Goal: Task Accomplishment & Management: Manage account settings

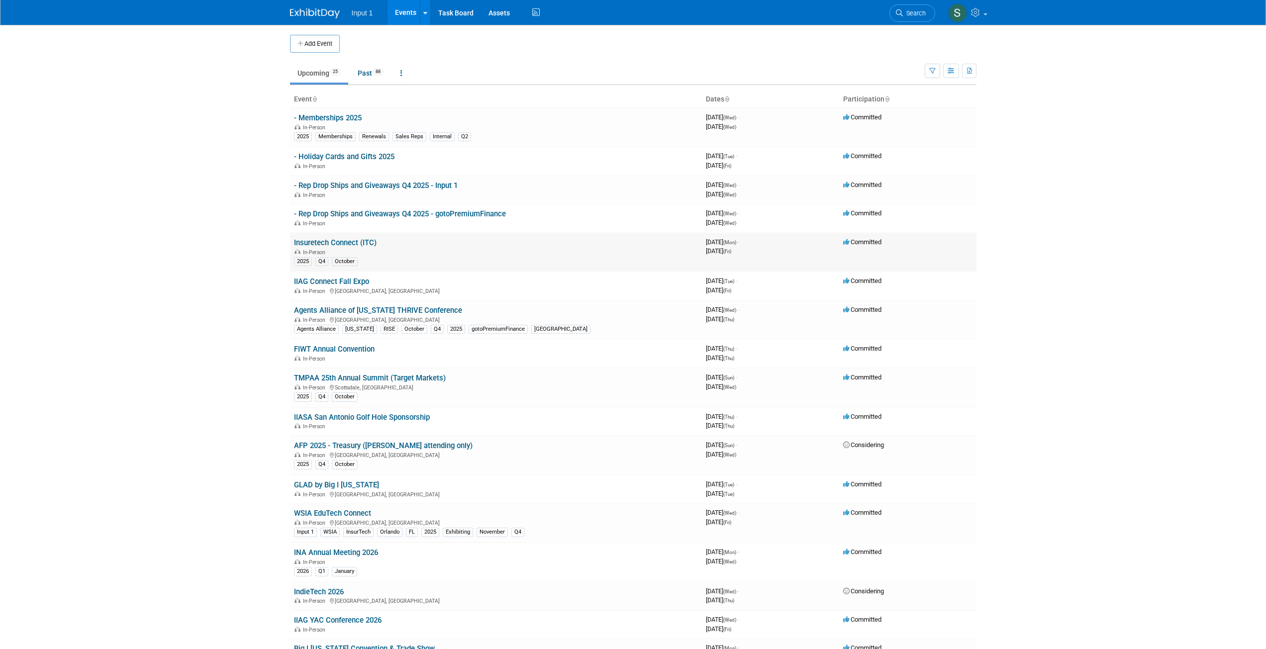
click at [330, 241] on link "Insuretech Connect (ITC)" at bounding box center [335, 242] width 83 height 9
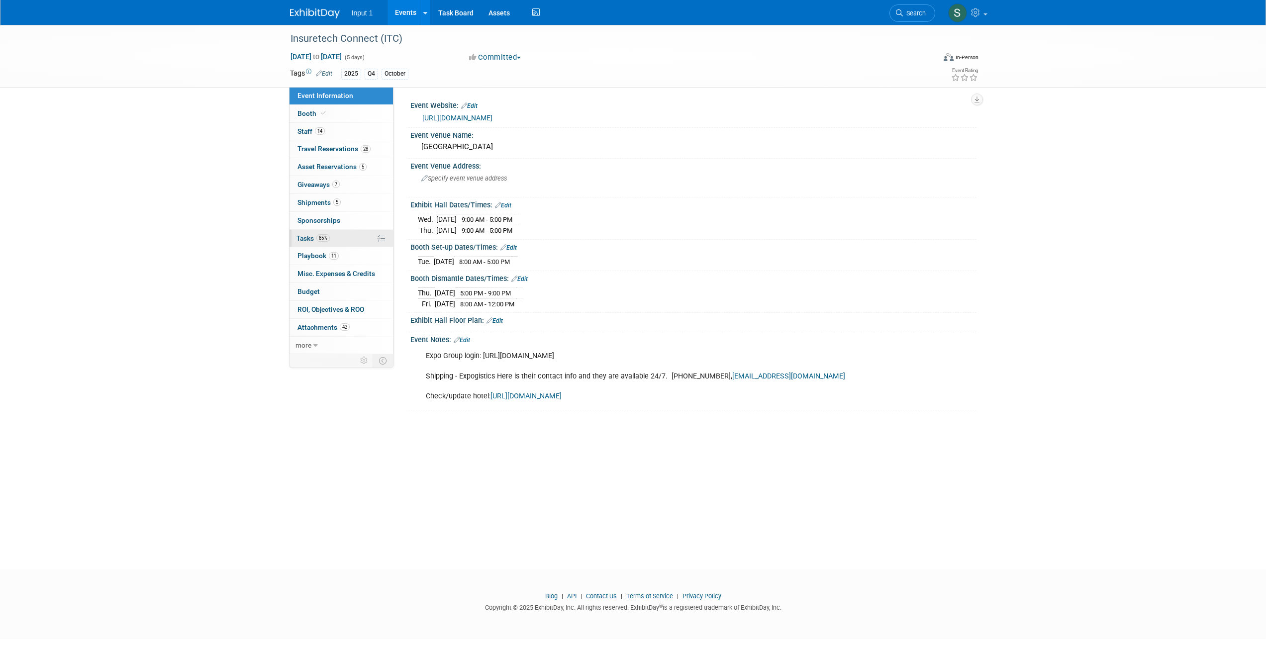
click at [304, 238] on span "Tasks 85%" at bounding box center [312, 238] width 33 height 8
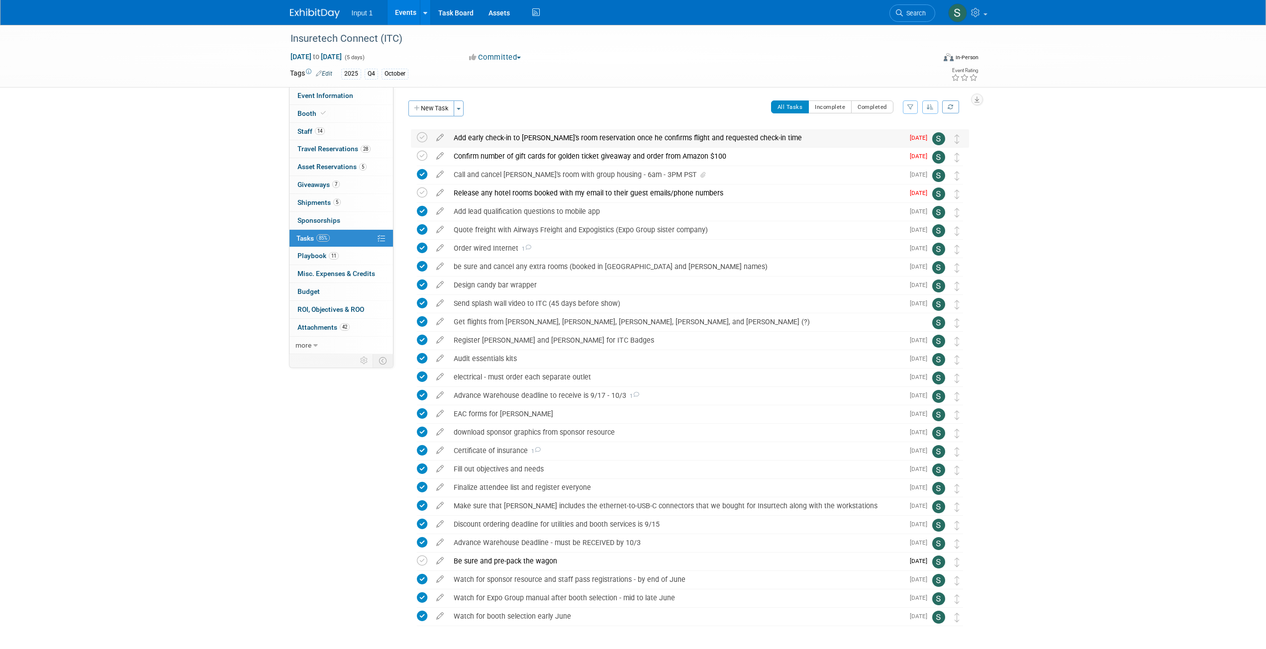
click at [892, 139] on div "Add early check-in to Rene's room reservation once he confirms flight and reque…" at bounding box center [676, 137] width 455 height 17
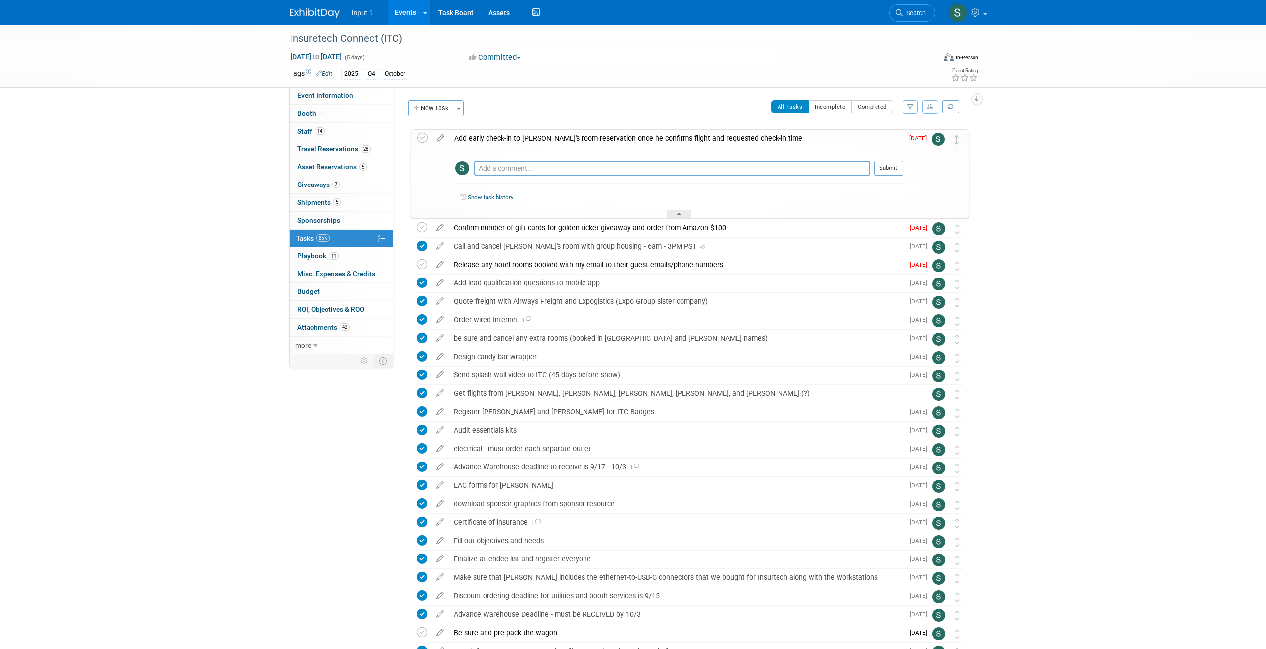
click at [441, 138] on icon at bounding box center [440, 136] width 17 height 12
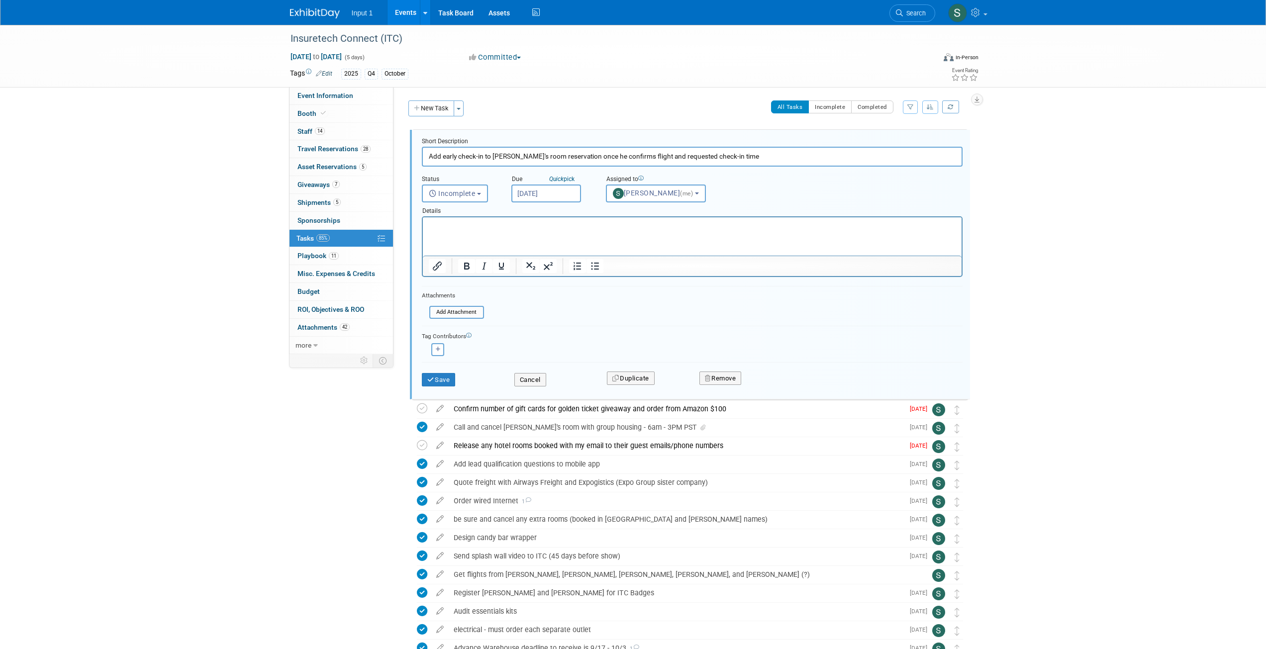
click at [529, 196] on input "Oct 8, 2025" at bounding box center [546, 194] width 70 height 18
click at [611, 265] on span "9" at bounding box center [609, 265] width 19 height 19
type input "Oct 9, 2025"
click at [440, 380] on button "Save" at bounding box center [439, 380] width 34 height 14
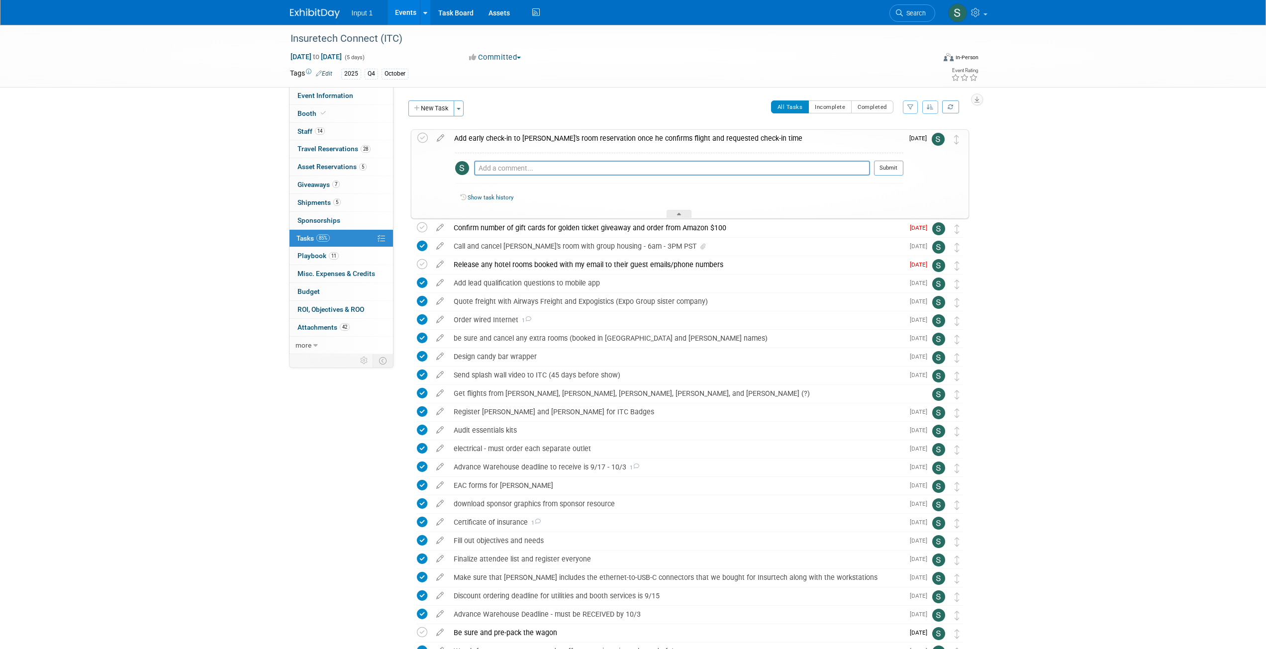
click at [438, 228] on icon at bounding box center [439, 225] width 17 height 12
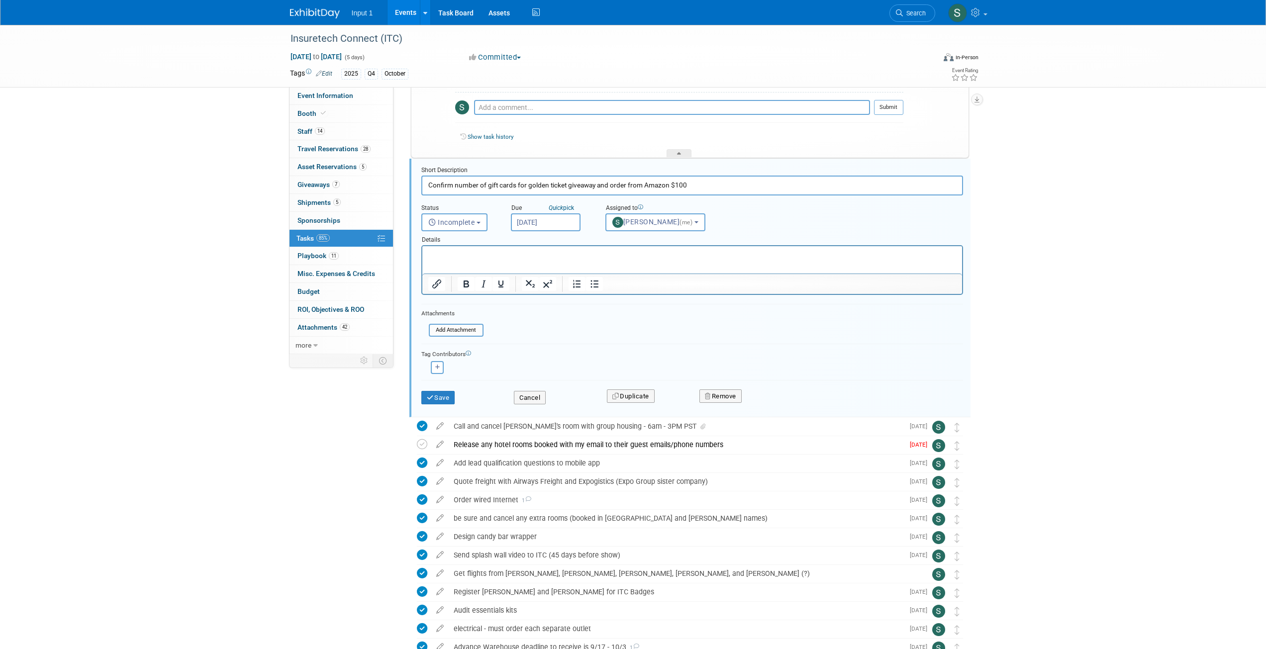
scroll to position [74, 0]
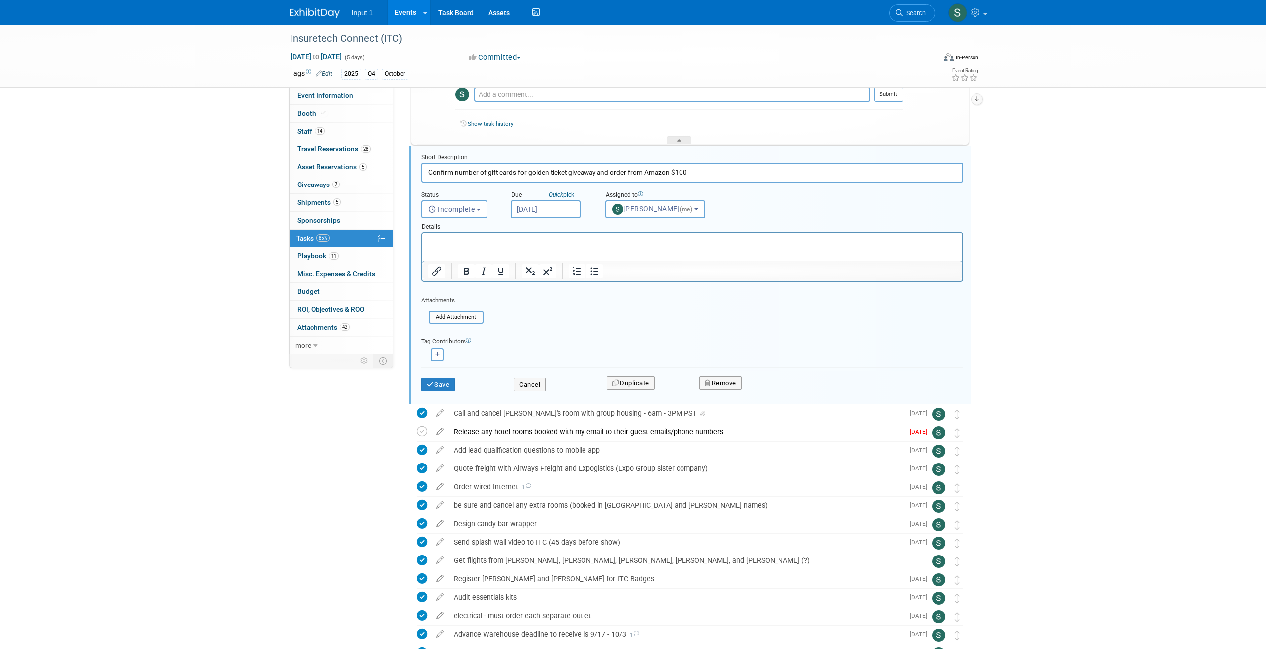
drag, startPoint x: 465, startPoint y: 252, endPoint x: 459, endPoint y: 253, distance: 6.5
click at [466, 247] on html at bounding box center [692, 239] width 540 height 13
click at [461, 317] on input "file" at bounding box center [431, 317] width 101 height 11
click at [440, 385] on button "Save" at bounding box center [438, 385] width 34 height 14
